Goal: Task Accomplishment & Management: Complete application form

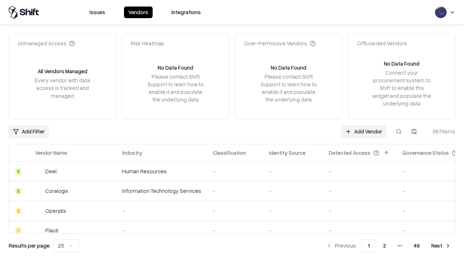
click at [363, 131] on link "Add Vendor" at bounding box center [363, 131] width 45 height 13
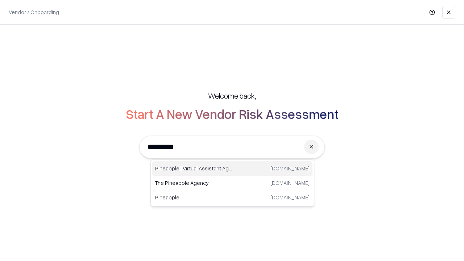
click at [232, 169] on div "Pineapple | Virtual Assistant Agency [DOMAIN_NAME]" at bounding box center [232, 168] width 160 height 14
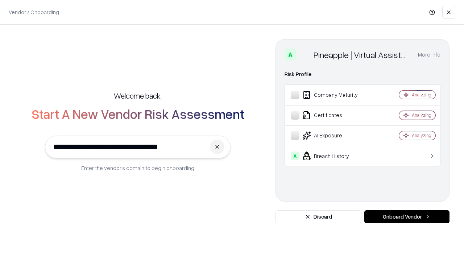
type input "**********"
click at [407, 217] on button "Onboard Vendor" at bounding box center [406, 216] width 85 height 13
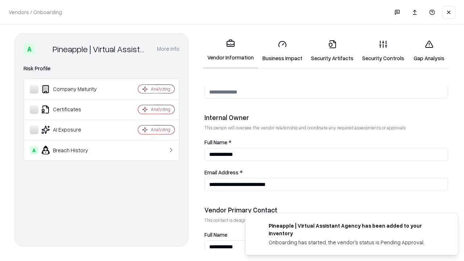
scroll to position [375, 0]
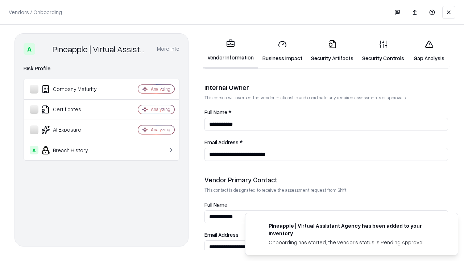
click at [282, 51] on link "Business Impact" at bounding box center [282, 51] width 49 height 34
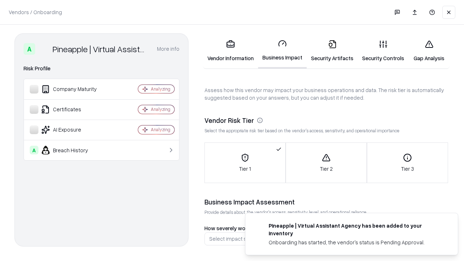
click at [429, 51] on link "Gap Analysis" at bounding box center [428, 51] width 41 height 34
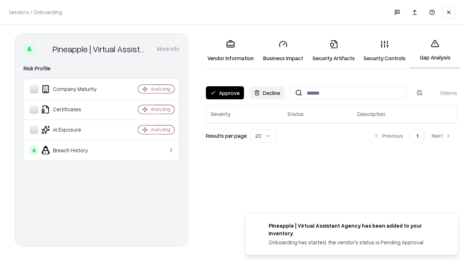
click at [225, 93] on button "Approve" at bounding box center [225, 92] width 38 height 13
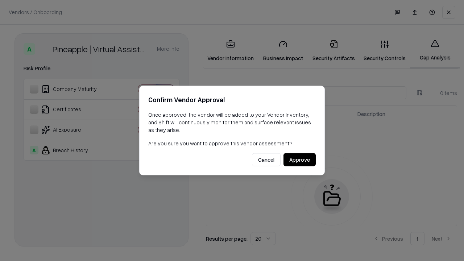
click at [299, 159] on button "Approve" at bounding box center [299, 159] width 32 height 13
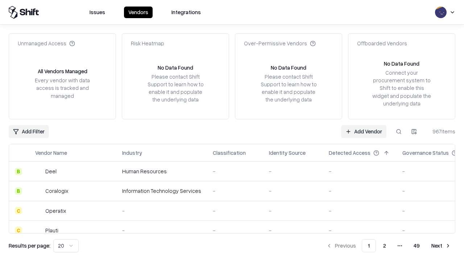
type input "**********"
click at [363, 131] on link "Add Vendor" at bounding box center [363, 131] width 45 height 13
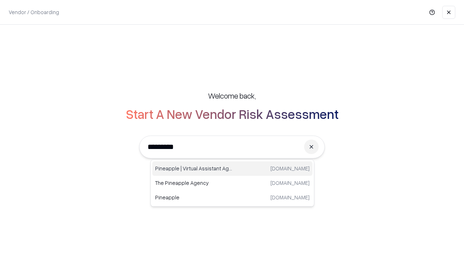
click at [232, 169] on div "Pineapple | Virtual Assistant Agency [DOMAIN_NAME]" at bounding box center [232, 168] width 160 height 14
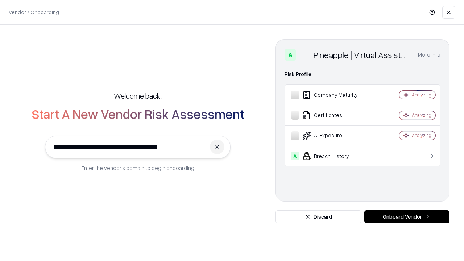
type input "**********"
click at [407, 217] on button "Onboard Vendor" at bounding box center [406, 216] width 85 height 13
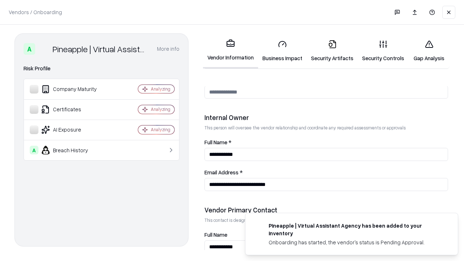
scroll to position [375, 0]
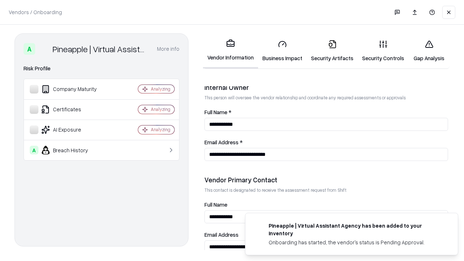
click at [429, 51] on link "Gap Analysis" at bounding box center [428, 51] width 41 height 34
